Goal: Task Accomplishment & Management: Use online tool/utility

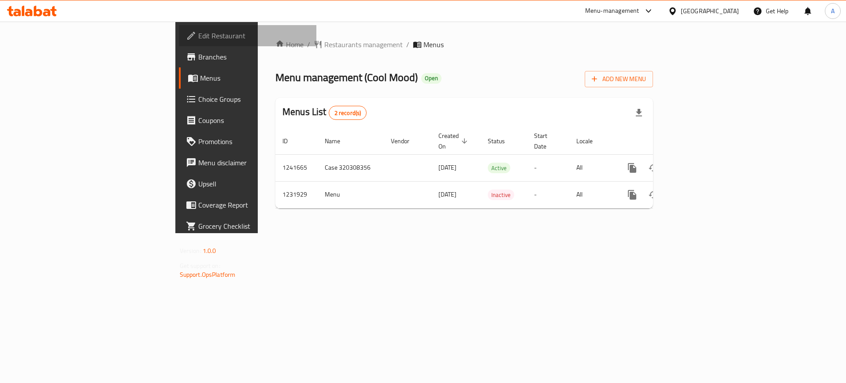
click at [198, 37] on span "Edit Restaurant" at bounding box center [253, 35] width 111 height 11
click at [198, 36] on span "Edit Restaurant" at bounding box center [253, 35] width 111 height 11
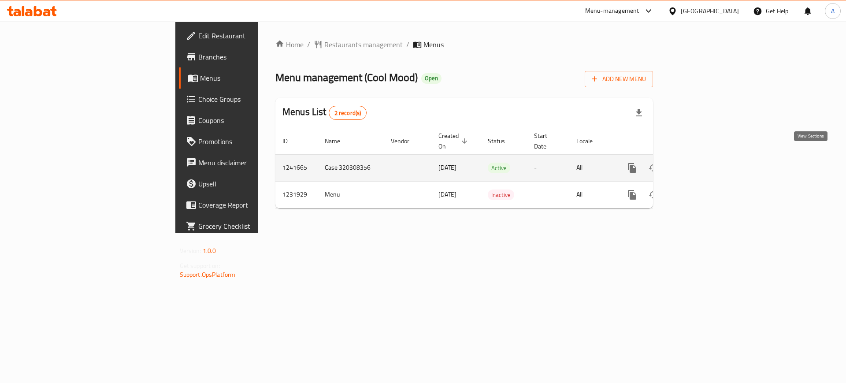
click at [706, 157] on link "enhanced table" at bounding box center [695, 167] width 21 height 21
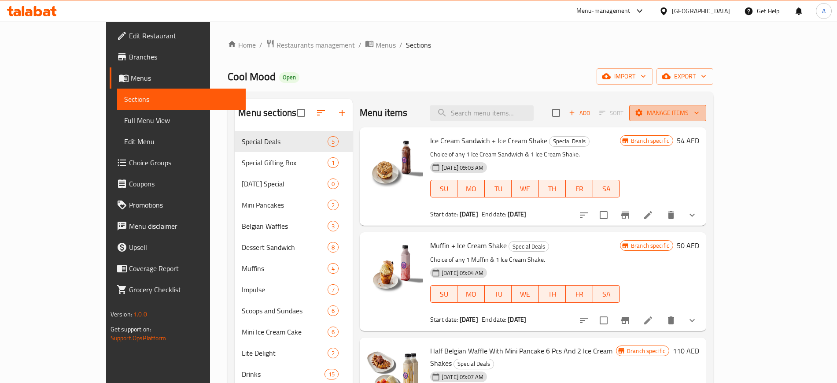
click at [707, 117] on button "Manage items" at bounding box center [667, 113] width 77 height 16
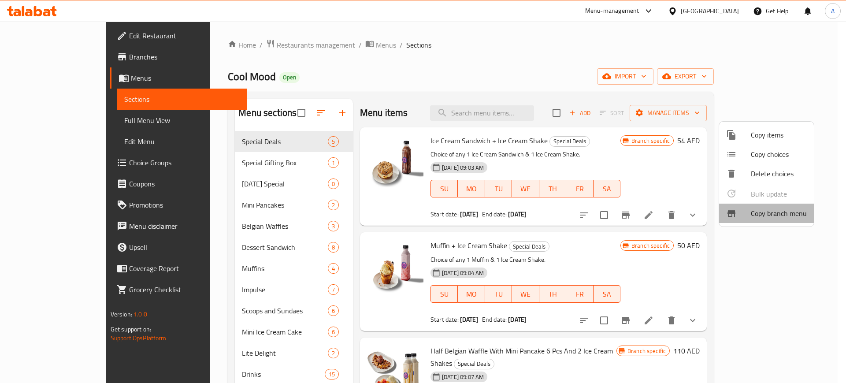
click at [766, 213] on span "Copy branch menu" at bounding box center [779, 213] width 56 height 11
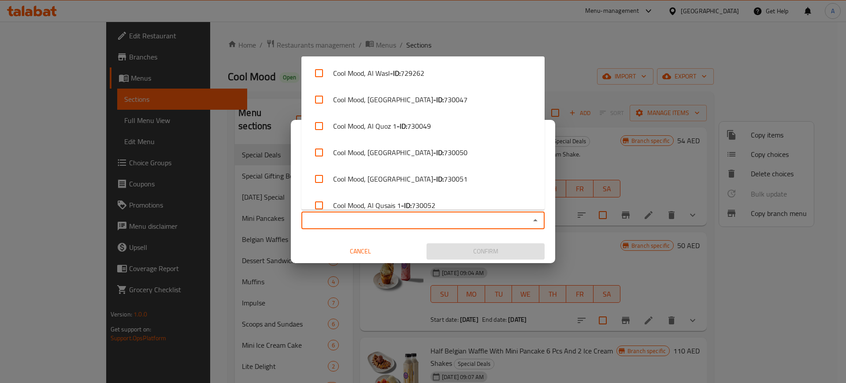
click at [326, 216] on input "Copy to   *" at bounding box center [415, 220] width 223 height 12
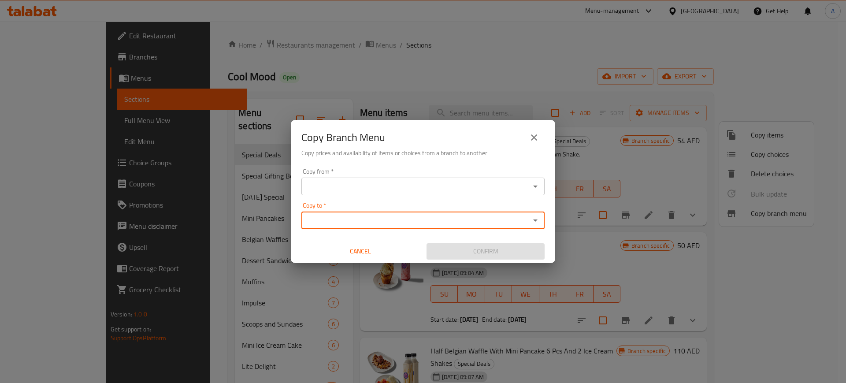
click at [326, 216] on input "Copy to   *" at bounding box center [415, 220] width 223 height 12
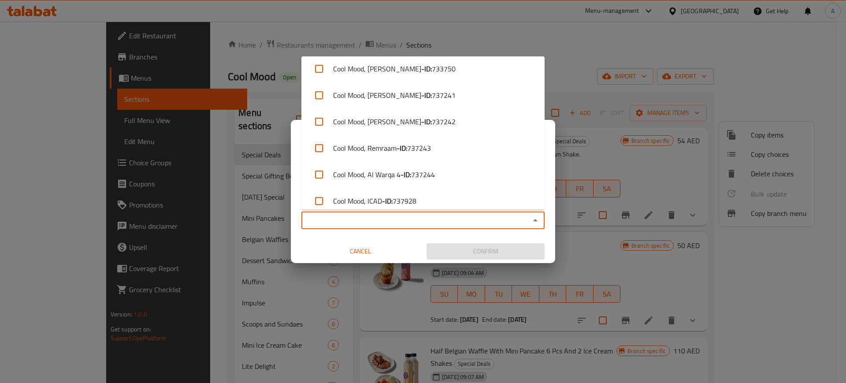
scroll to position [3104, 0]
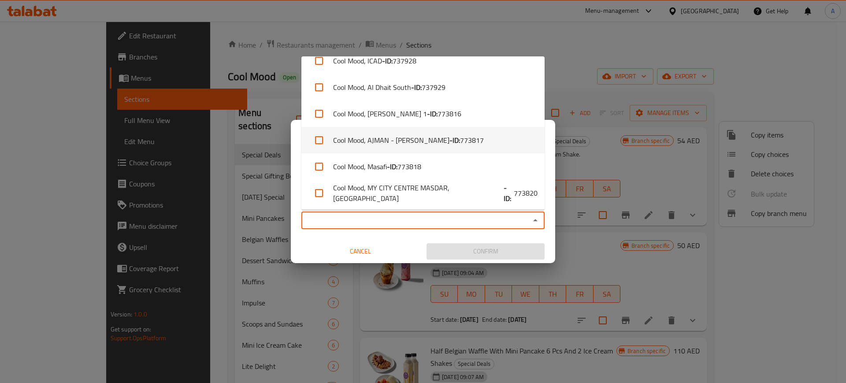
click at [362, 137] on li "Cool Mood, AJMAN - Al Yasmeen - ID: 773817" at bounding box center [422, 140] width 243 height 26
checkbox input "true"
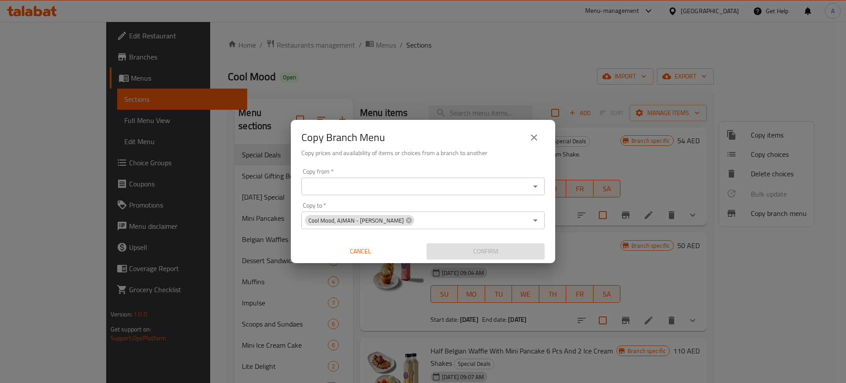
click at [293, 158] on div "Copy Branch Menu Copy prices and availability of items or choices from a branch…" at bounding box center [423, 142] width 264 height 45
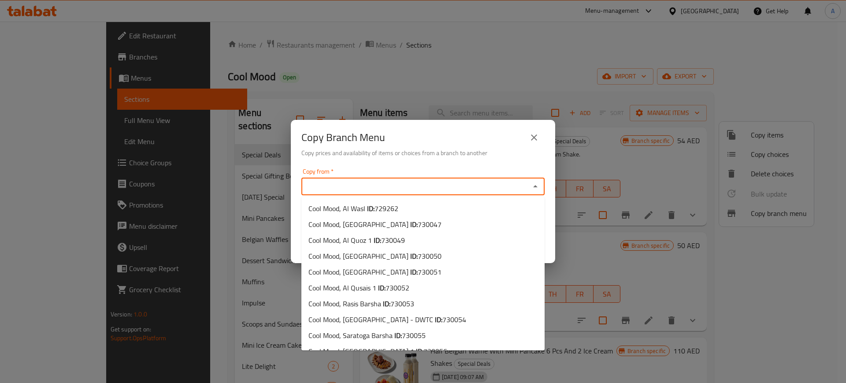
click at [341, 188] on input "Copy from   *" at bounding box center [415, 186] width 223 height 12
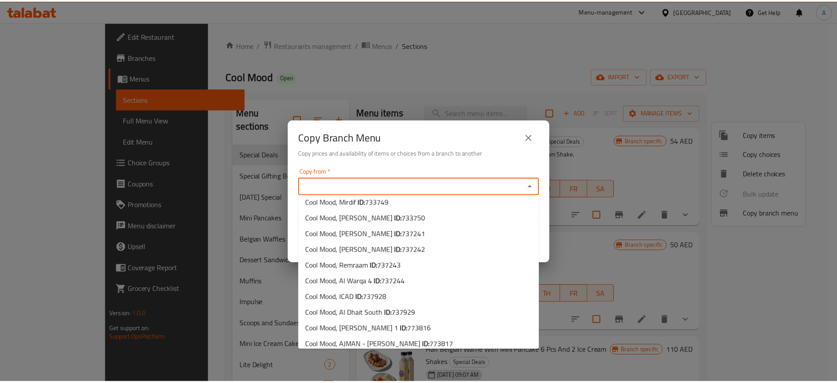
scroll to position [1804, 0]
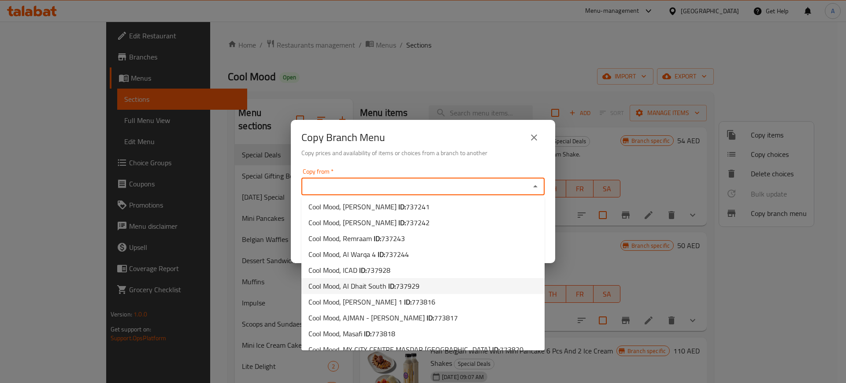
click at [358, 281] on span "Cool Mood, Al Dhait South ID: 737929" at bounding box center [363, 286] width 111 height 11
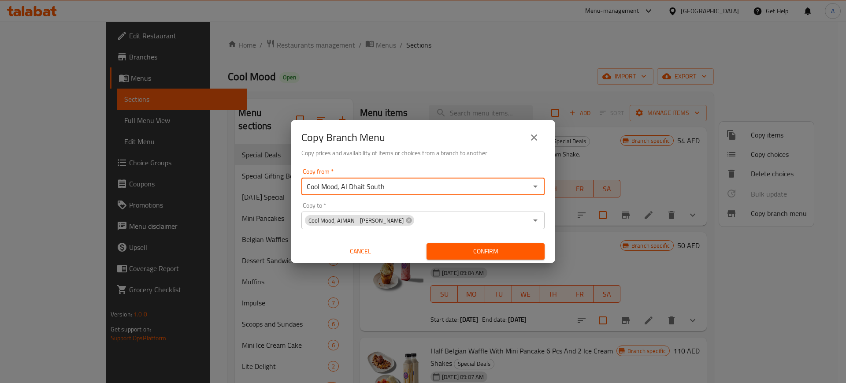
type input "Cool Mood, Al Dhait South"
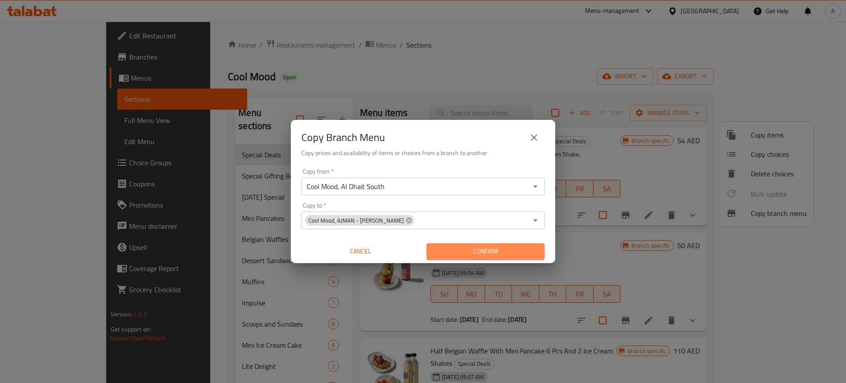
click at [483, 252] on span "Confirm" at bounding box center [485, 251] width 104 height 11
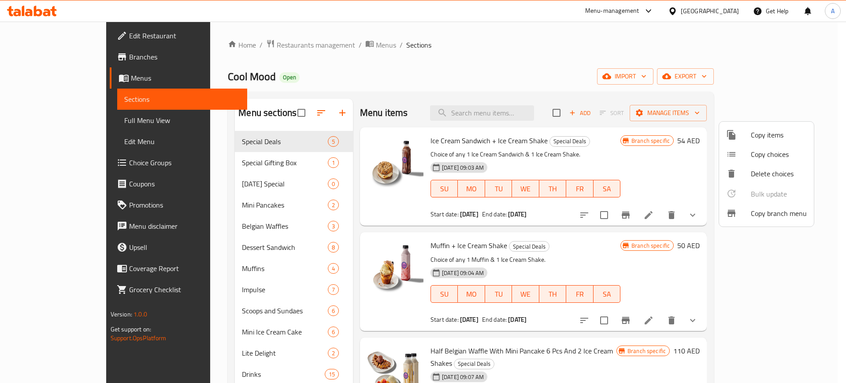
click at [41, 56] on div at bounding box center [423, 191] width 846 height 383
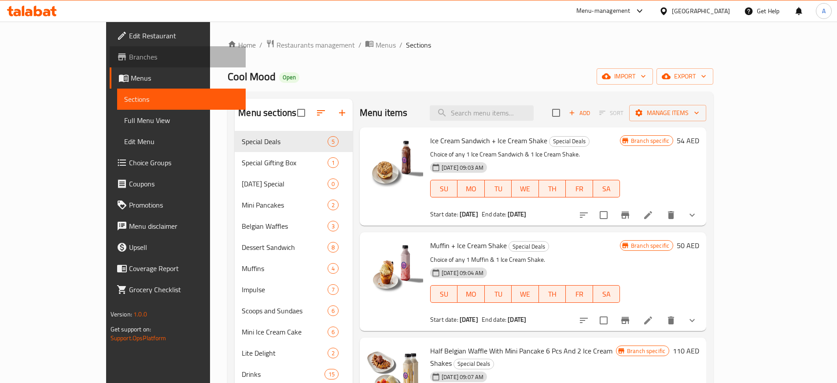
click at [129, 56] on span "Branches" at bounding box center [184, 57] width 110 height 11
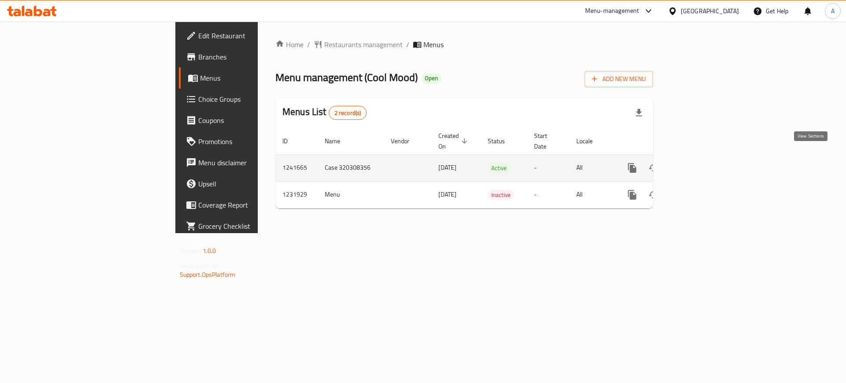
click at [706, 165] on link "enhanced table" at bounding box center [695, 167] width 21 height 21
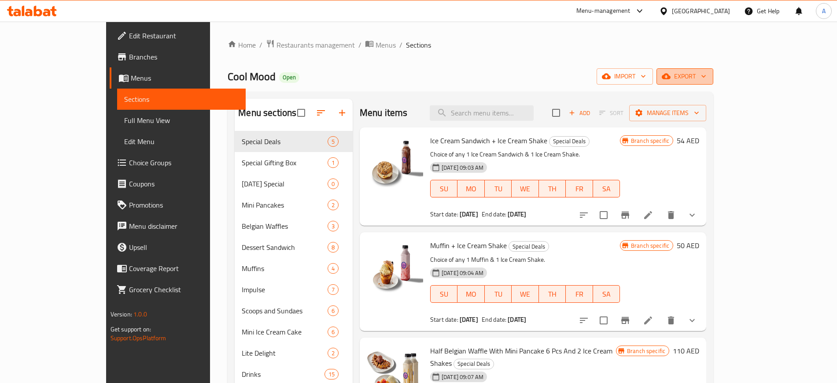
click at [714, 81] on button "export" at bounding box center [685, 76] width 57 height 16
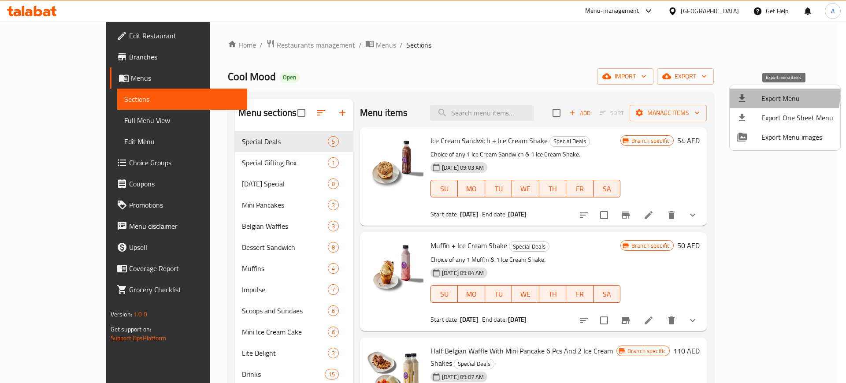
click at [773, 95] on span "Export Menu" at bounding box center [797, 98] width 72 height 11
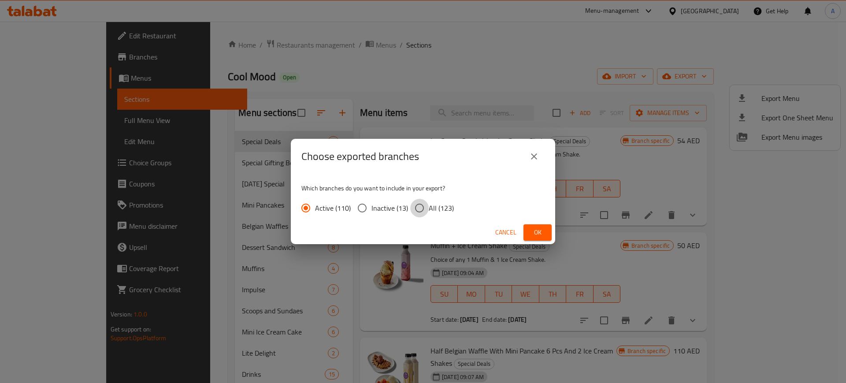
click at [417, 206] on input "All (123)" at bounding box center [419, 208] width 18 height 18
radio input "true"
click at [536, 234] on span "Ok" at bounding box center [537, 232] width 14 height 11
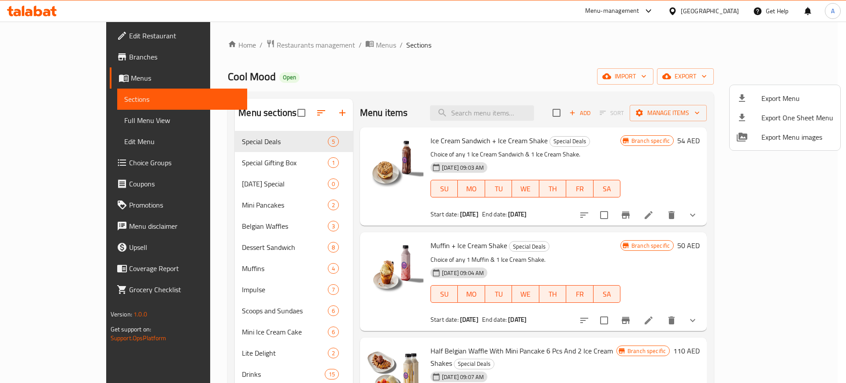
click at [29, 59] on div at bounding box center [423, 191] width 846 height 383
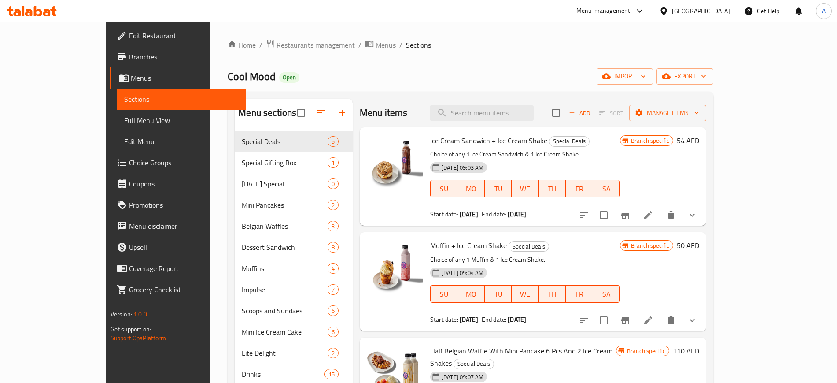
click at [129, 59] on span "Branches" at bounding box center [184, 57] width 110 height 11
